Goal: Information Seeking & Learning: Learn about a topic

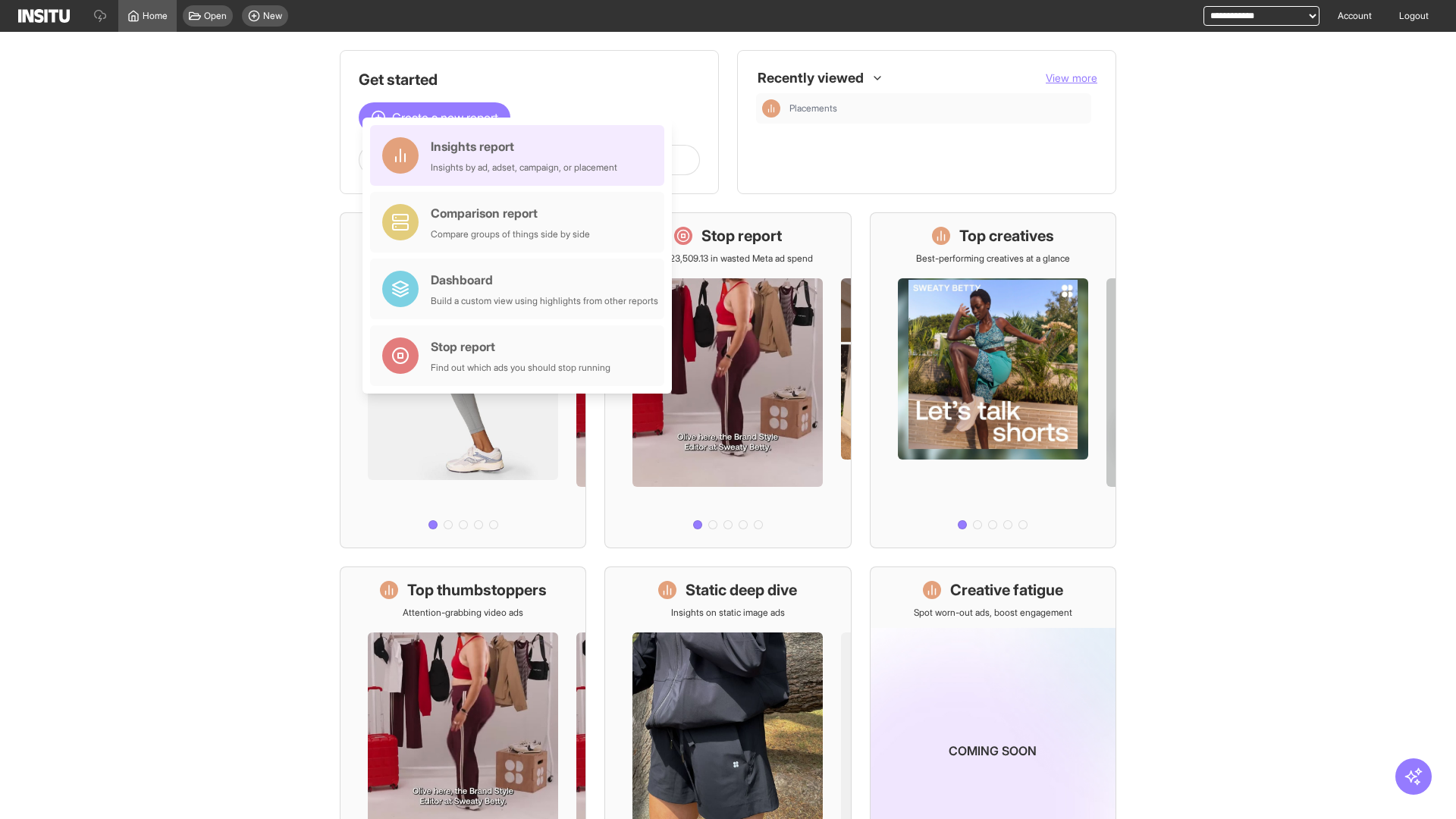
click at [521, 156] on div "Insights report Insights by ad, adset, campaign, or placement" at bounding box center [523, 156] width 187 height 36
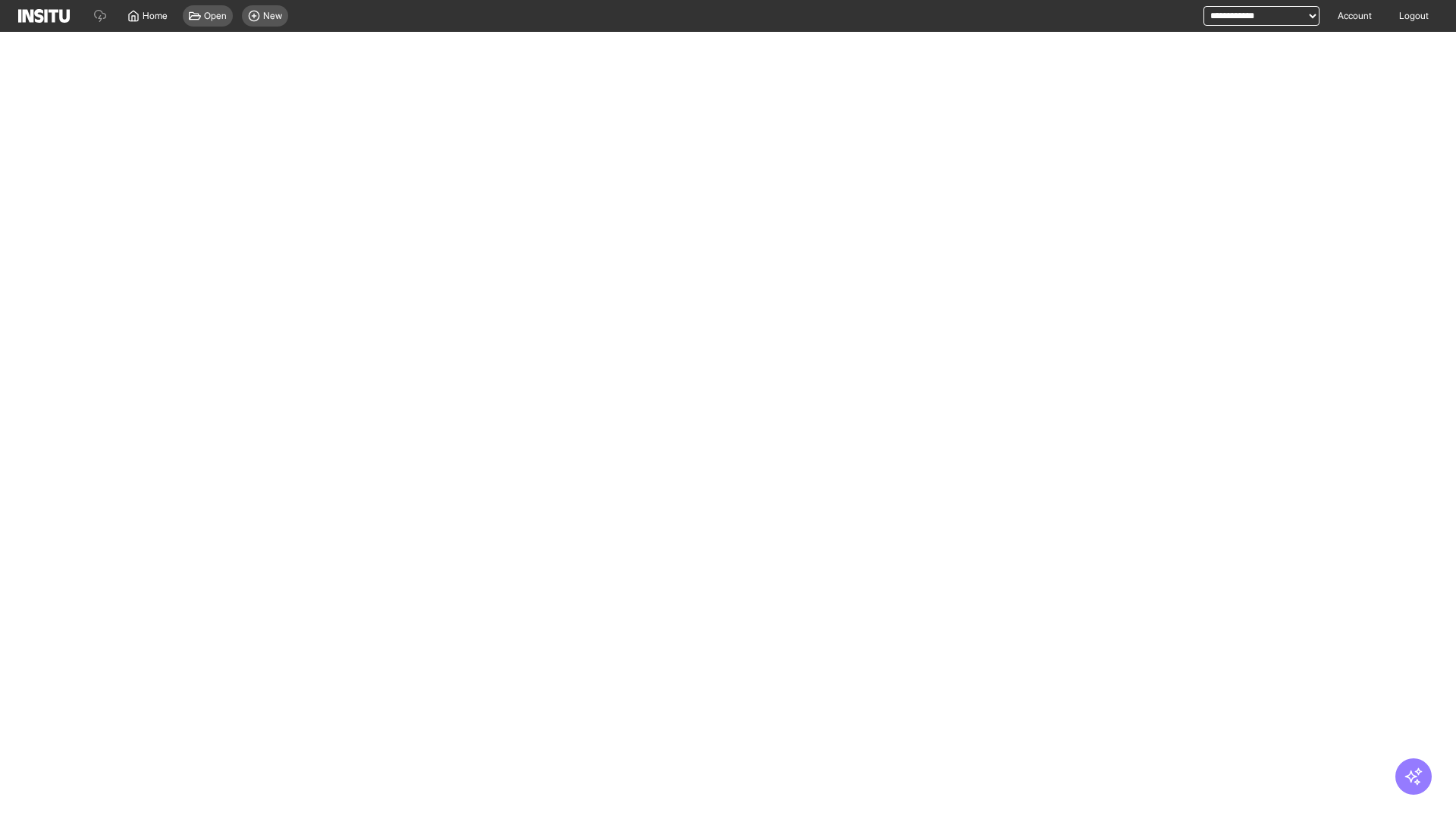
select select "**"
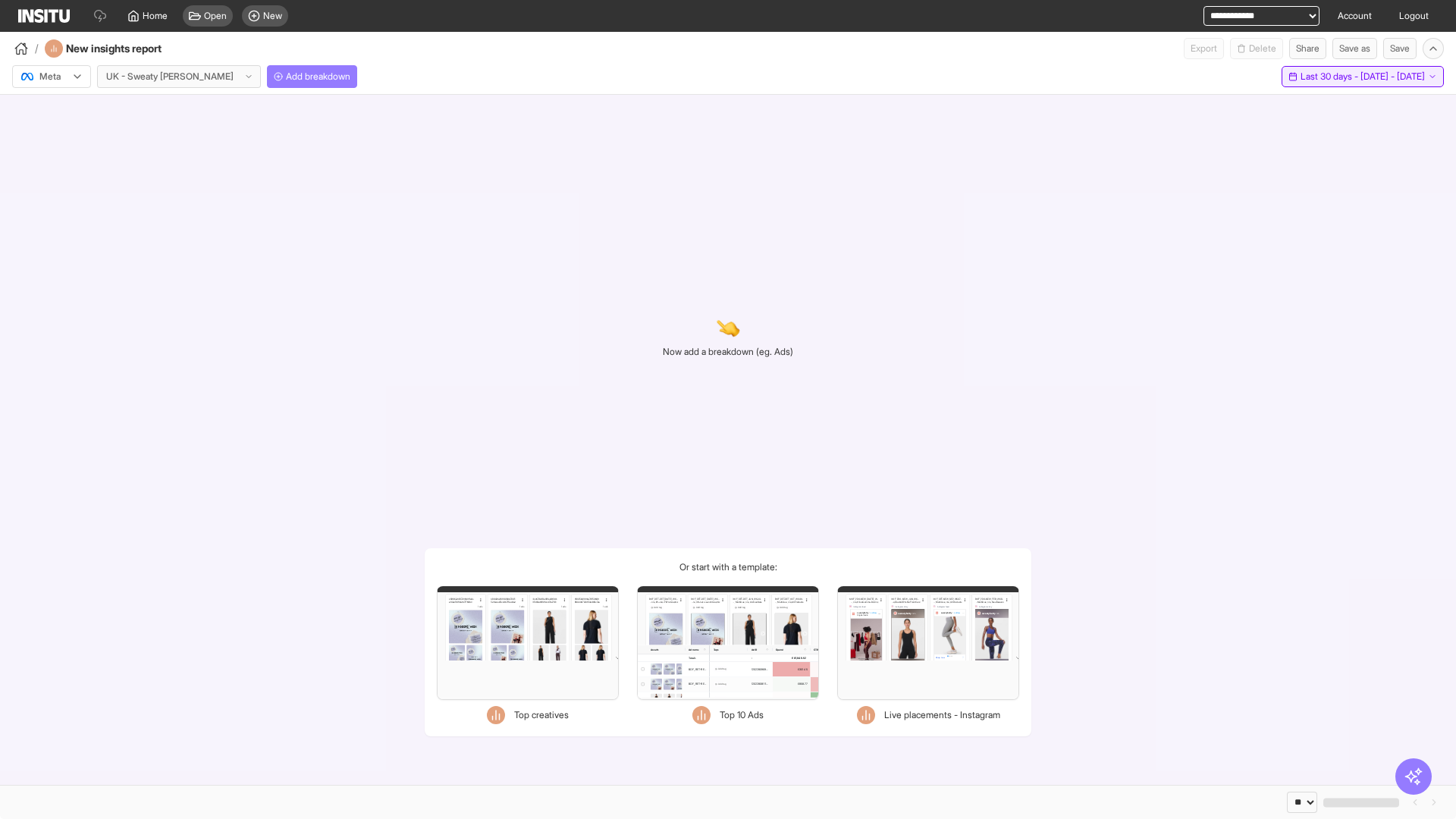
click at [1331, 77] on span "Last 30 days - [DATE] - [DATE]" at bounding box center [1363, 76] width 124 height 12
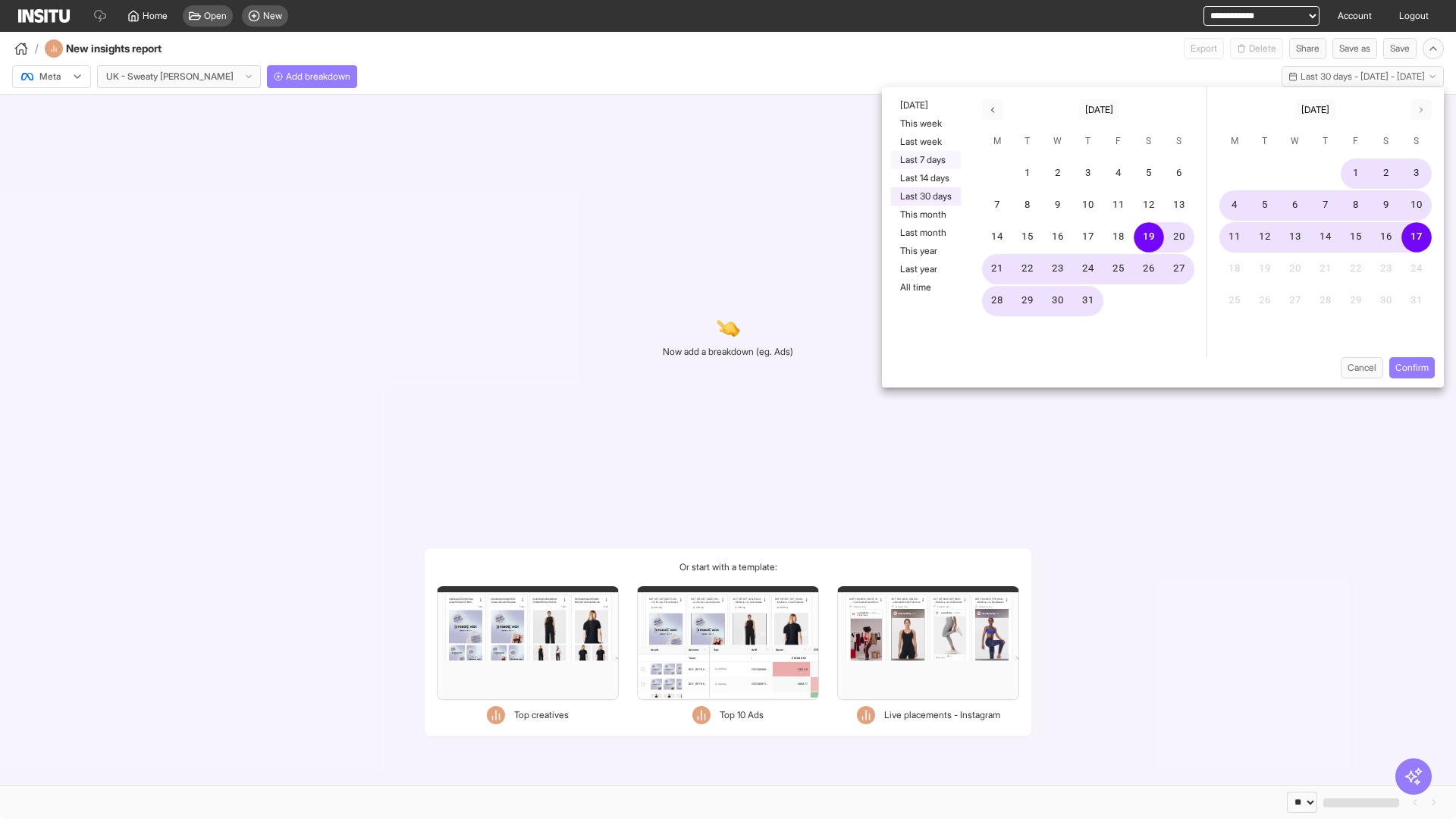
click at [924, 161] on button "Last 7 days" at bounding box center [925, 161] width 70 height 18
